Goal: Transaction & Acquisition: Purchase product/service

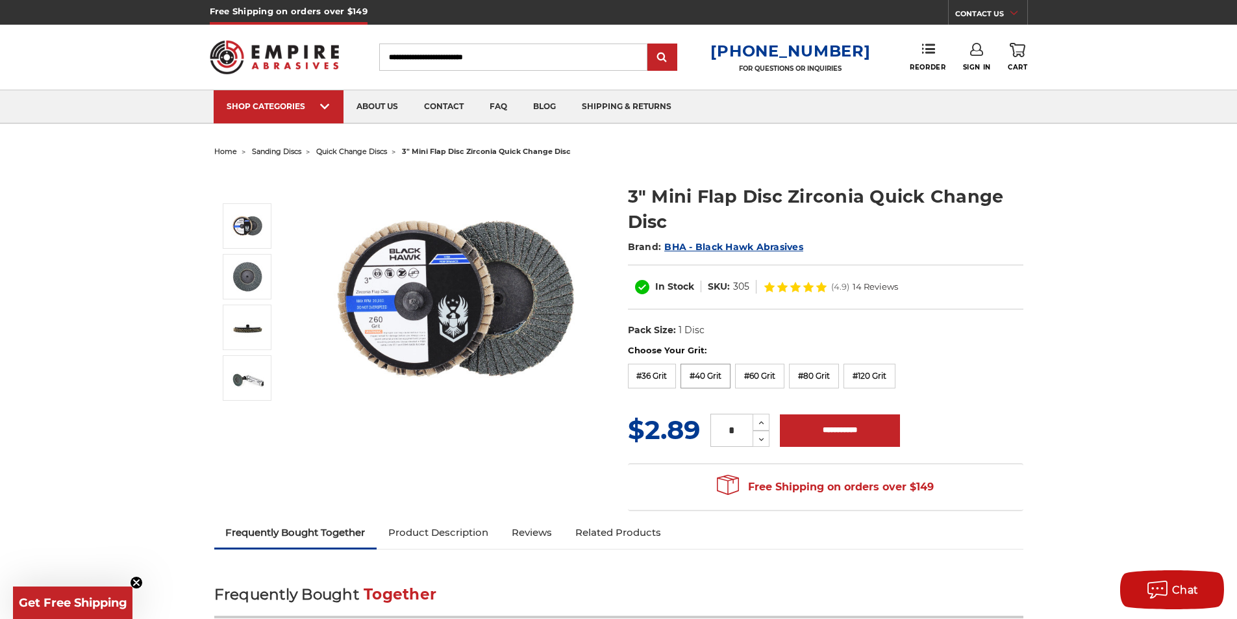
click at [710, 375] on label "#40 Grit" at bounding box center [705, 376] width 50 height 25
click at [736, 432] on input "*" at bounding box center [731, 430] width 42 height 33
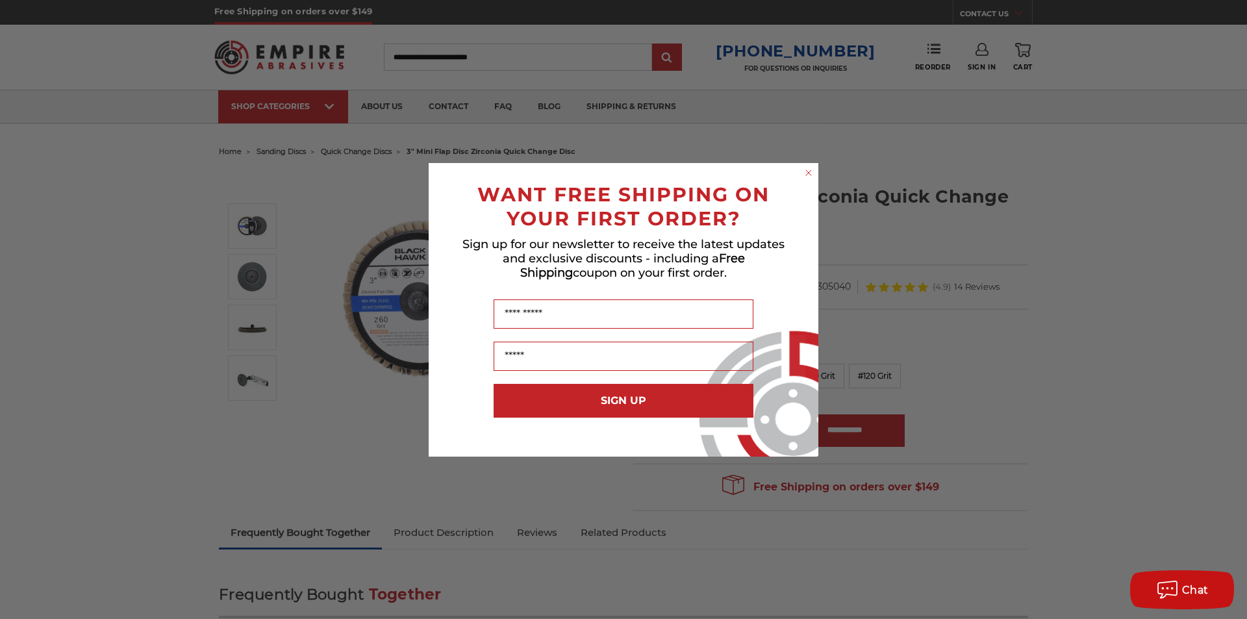
click at [801, 172] on form "WANT FREE SHIPPING ON YOUR FIRST ORDER? Sign up for our newsletter to receive t…" at bounding box center [624, 309] width 390 height 293
click at [806, 175] on icon "Close dialog" at bounding box center [808, 172] width 5 height 5
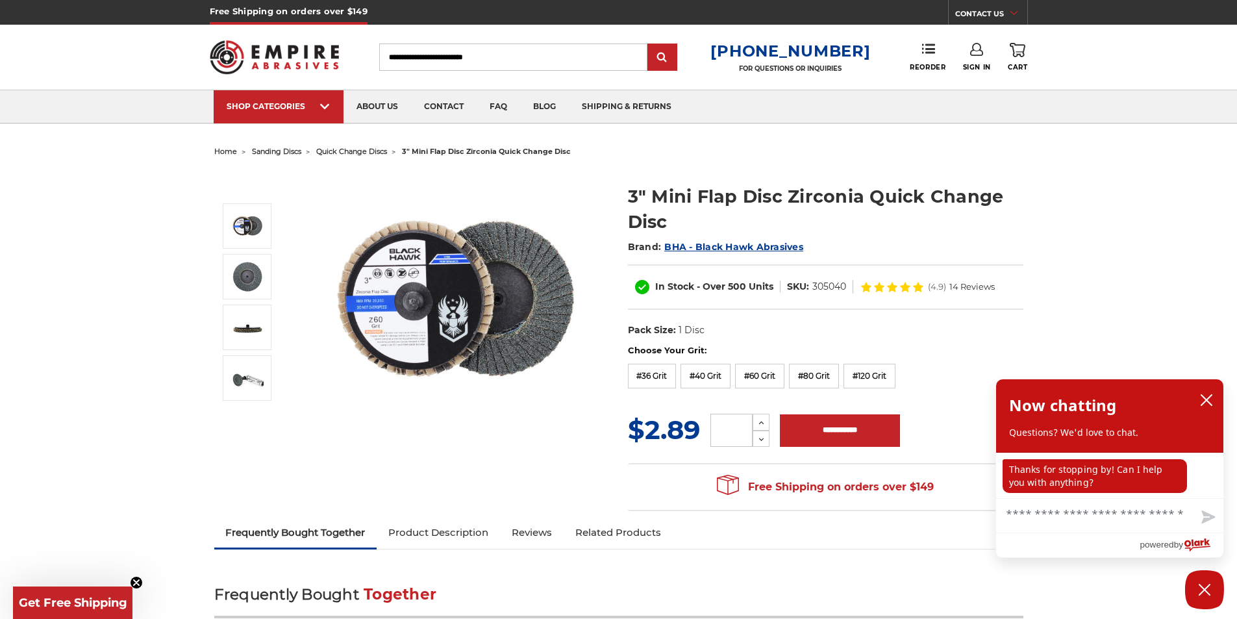
click at [741, 429] on input "tel" at bounding box center [731, 430] width 42 height 33
type input "**"
click at [689, 466] on div "Free Shipping on orders over $149 Congratulations! Your order qualifies for FRE…" at bounding box center [825, 487] width 395 height 48
click at [627, 454] on section "Choose Your Grit: #36 Grit #40 Grit #60 Grit #80 Grit #120 Grit MSRP: Was: Now:…" at bounding box center [826, 431] width 414 height 174
